Goal: Check status: Check status

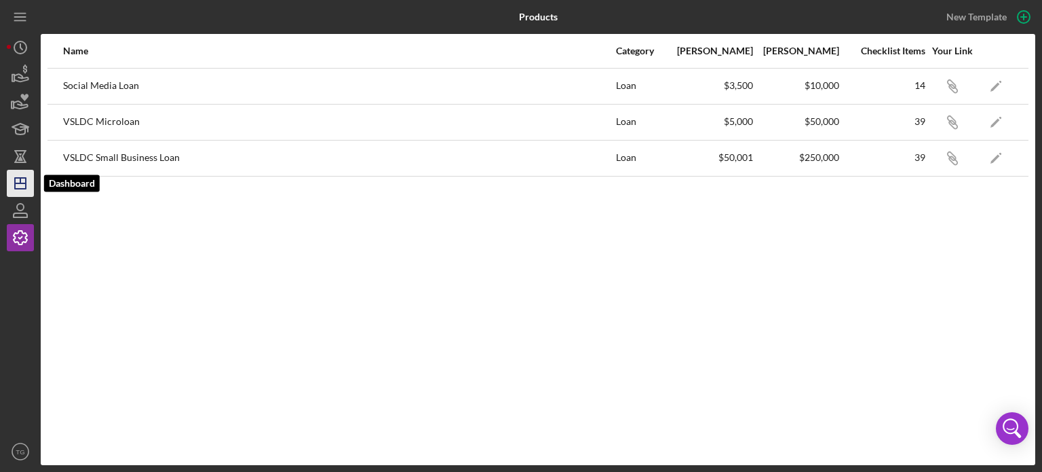
click at [18, 176] on icon "Icon/Dashboard" at bounding box center [20, 183] width 34 height 34
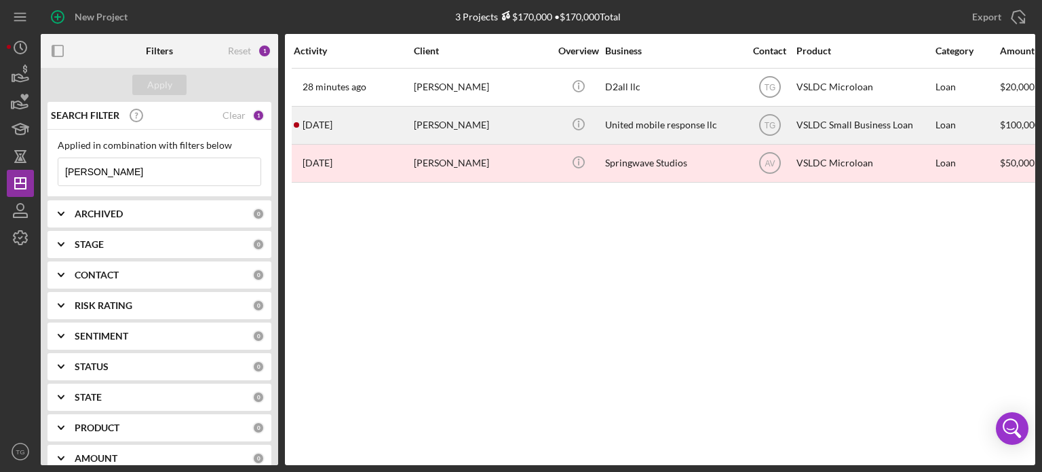
click at [480, 130] on div "[PERSON_NAME]" at bounding box center [482, 125] width 136 height 36
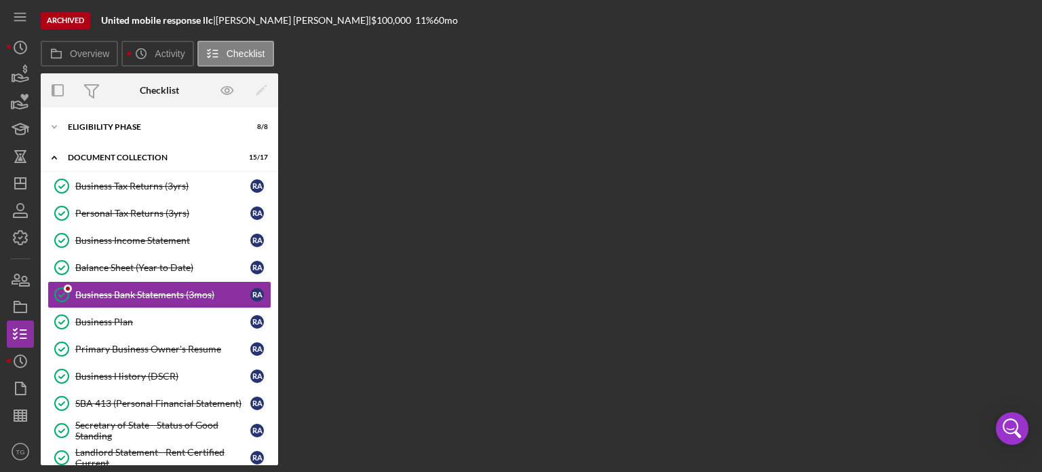
scroll to position [7, 0]
